Goal: Find contact information

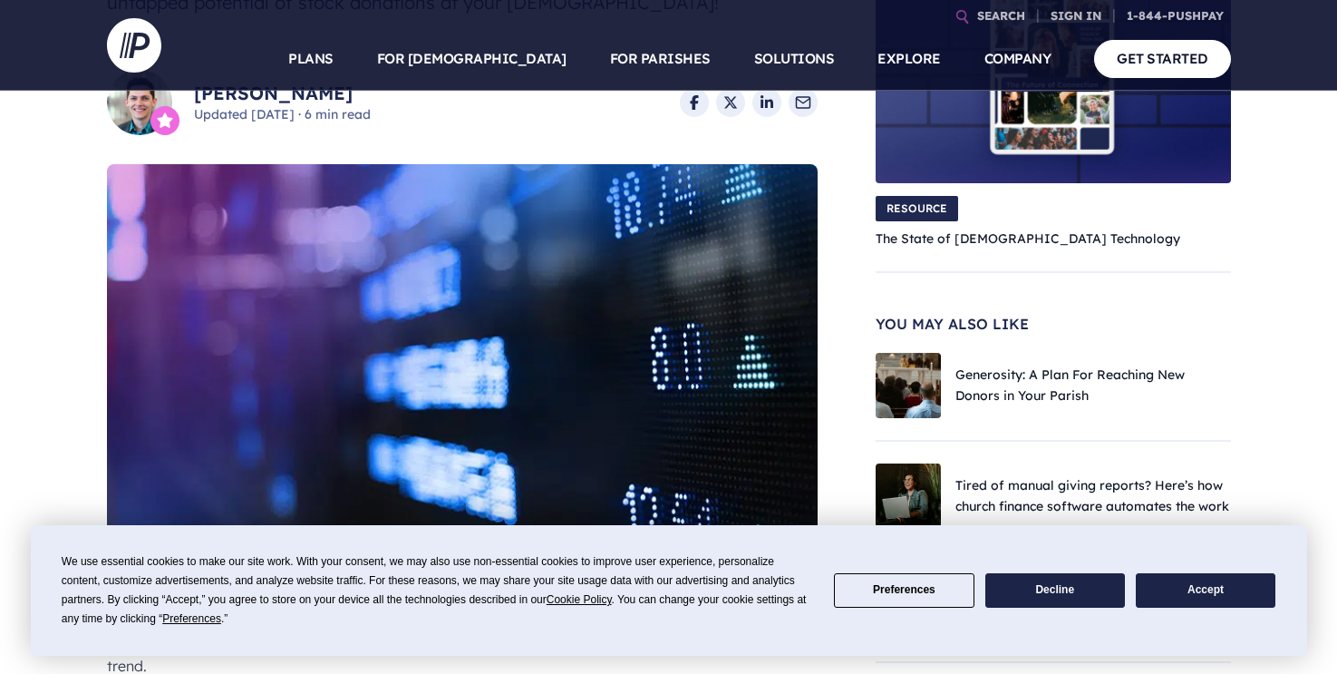
scroll to position [475, 0]
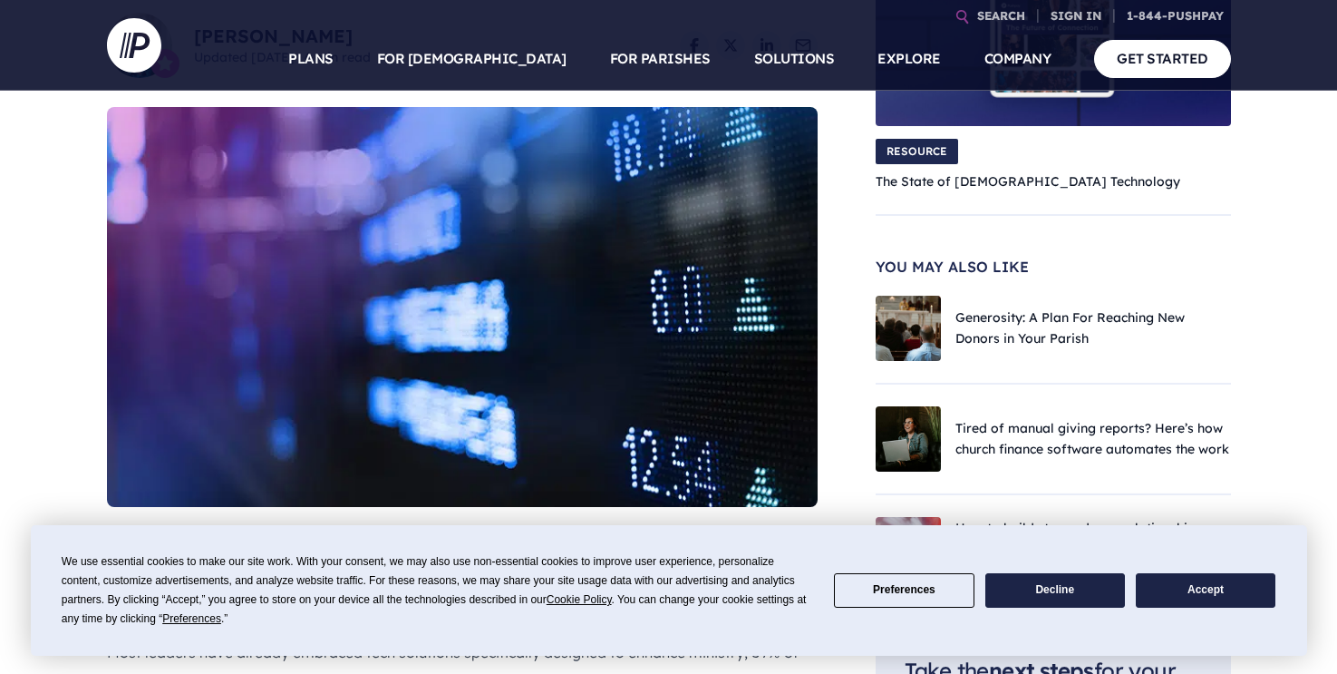
click at [1194, 596] on button "Accept" at bounding box center [1206, 590] width 140 height 35
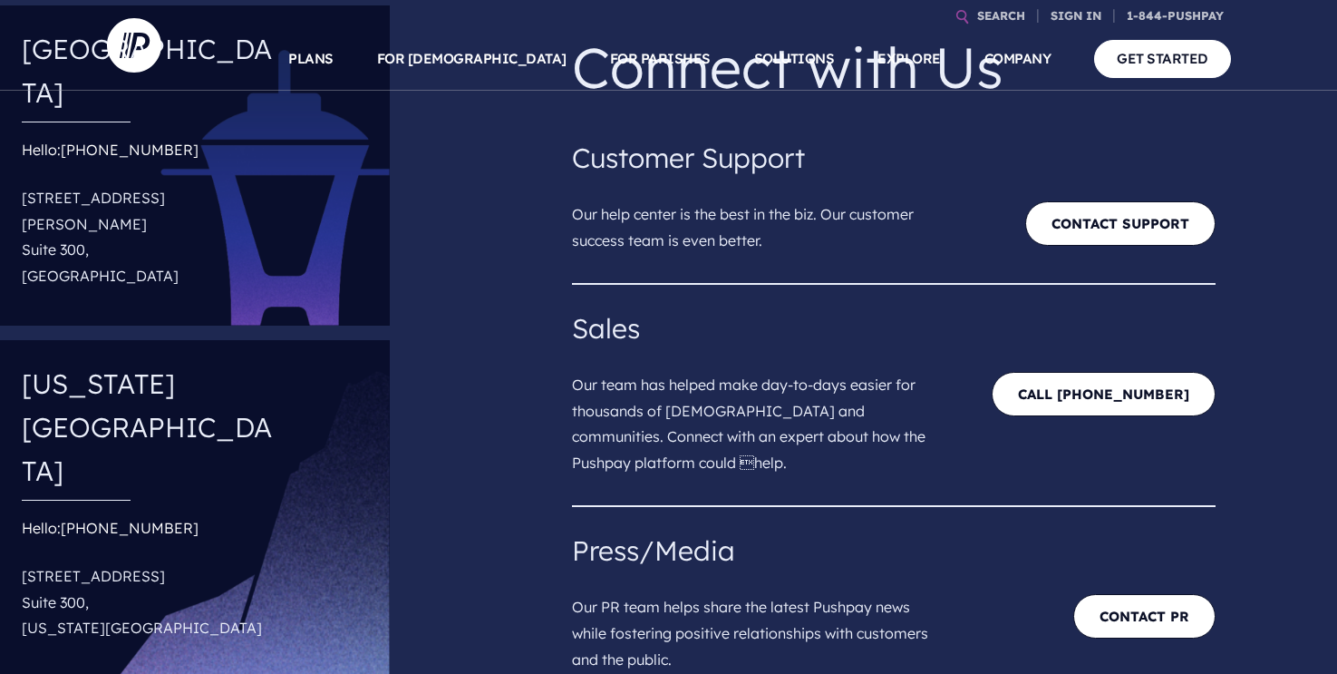
scroll to position [164, 0]
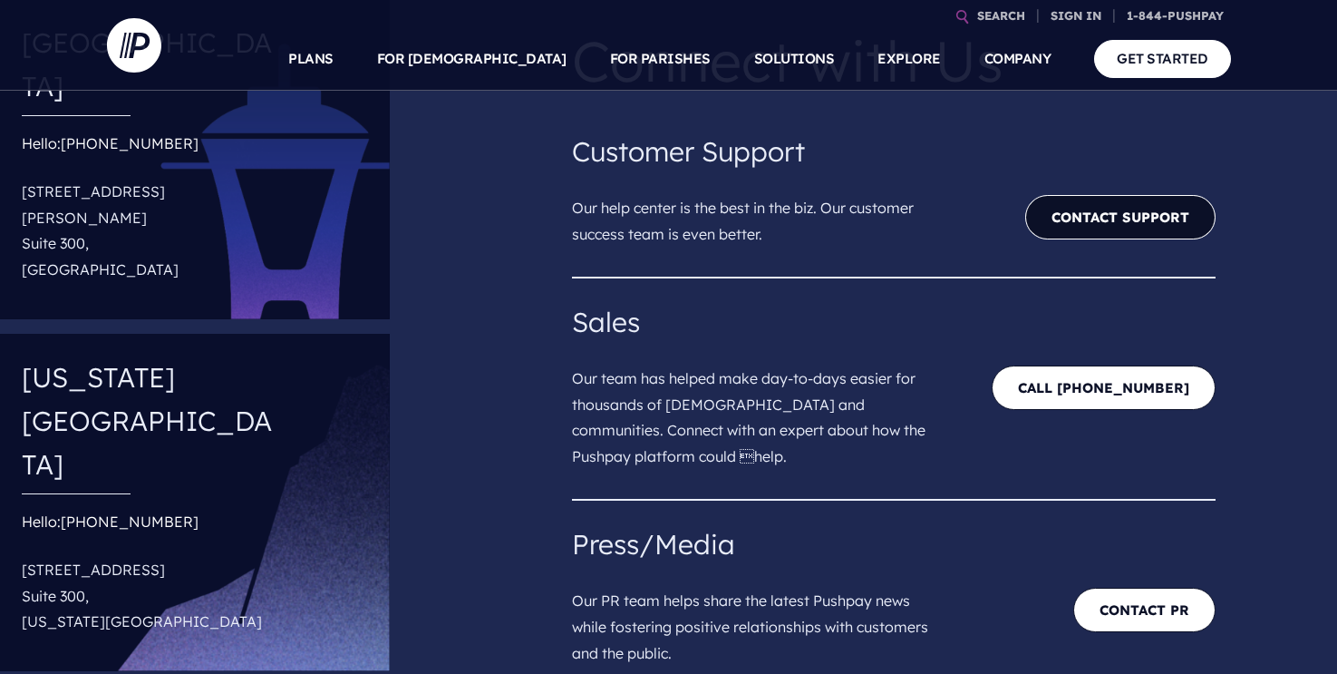
click at [1067, 223] on link "Contact Support" at bounding box center [1121, 217] width 190 height 44
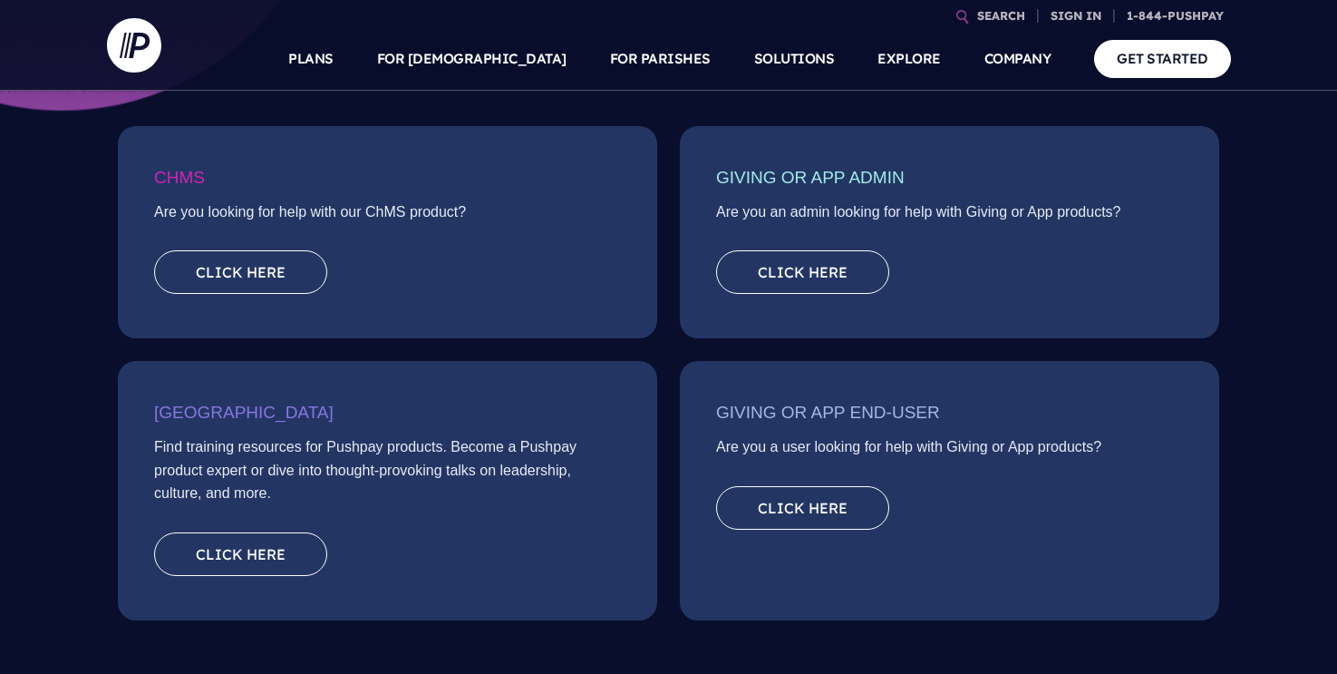
scroll to position [322, 0]
click at [804, 277] on link "Click here" at bounding box center [802, 271] width 173 height 44
